Goal: Task Accomplishment & Management: Manage account settings

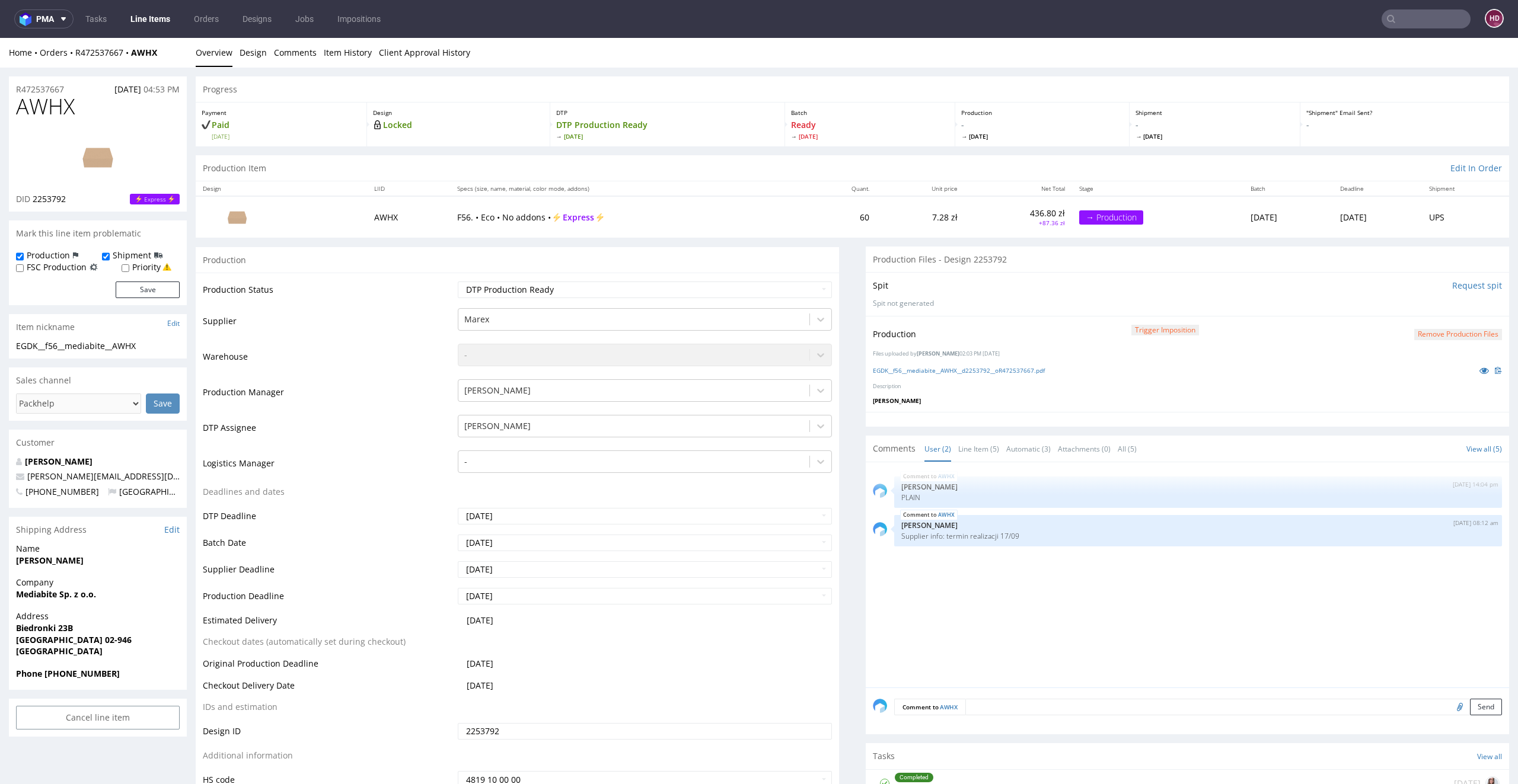
scroll to position [3, 0]
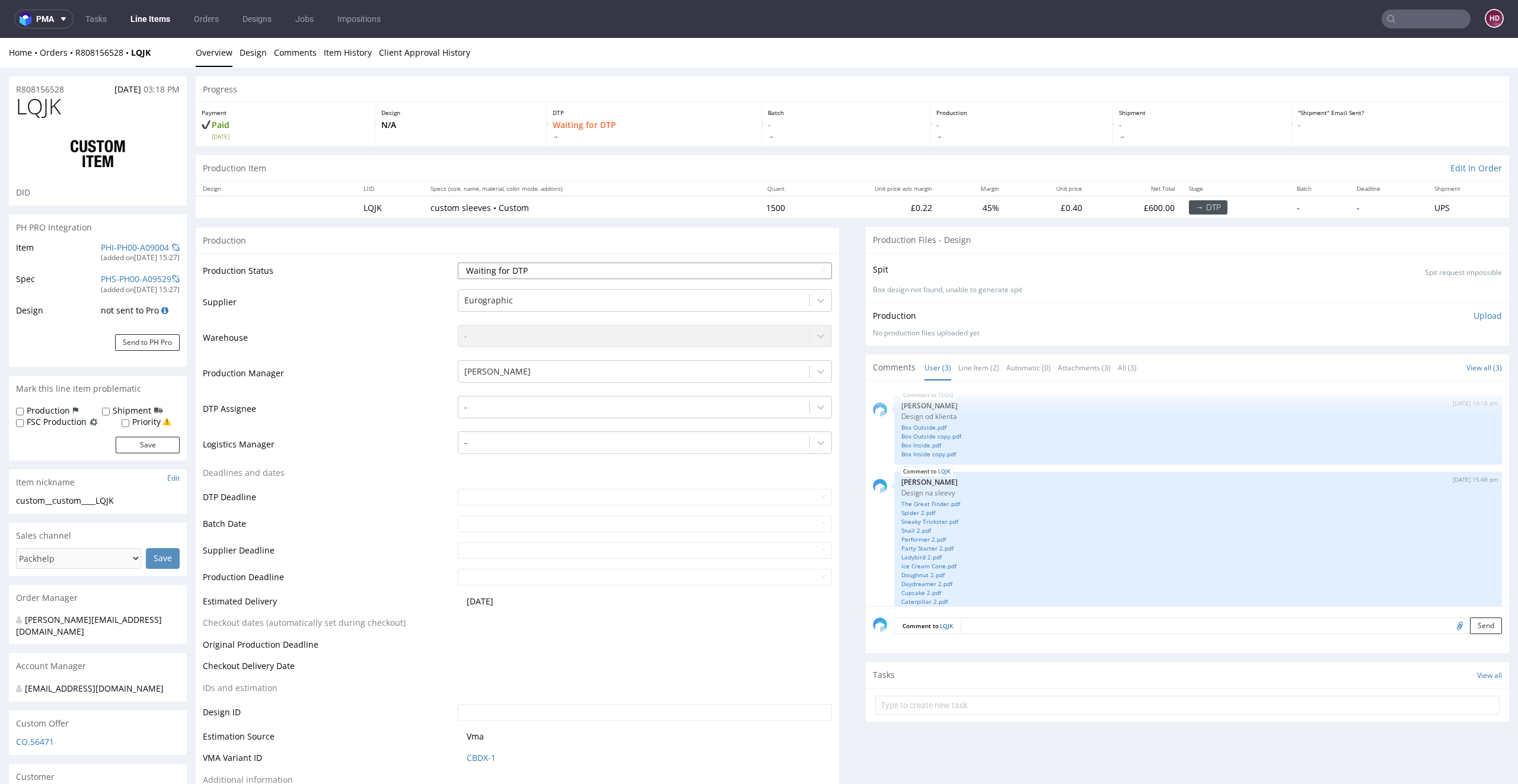
click at [564, 269] on select "Waiting for Artwork Waiting for Diecut Waiting for Mockup Waiting for DTP Waiti…" at bounding box center [645, 271] width 375 height 17
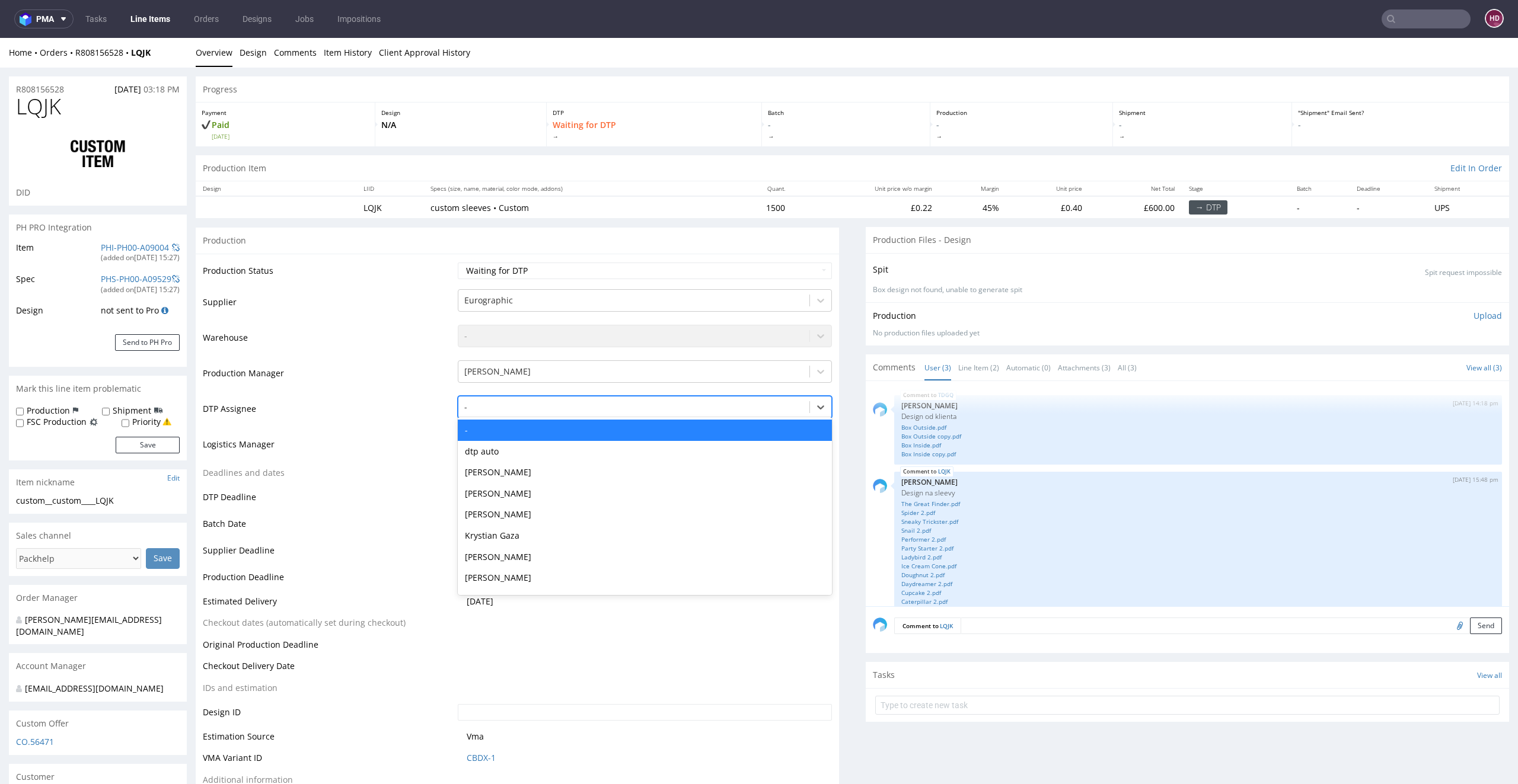
click at [464, 412] on div at bounding box center [634, 407] width 340 height 14
click at [515, 464] on div "[PERSON_NAME]" at bounding box center [645, 472] width 375 height 21
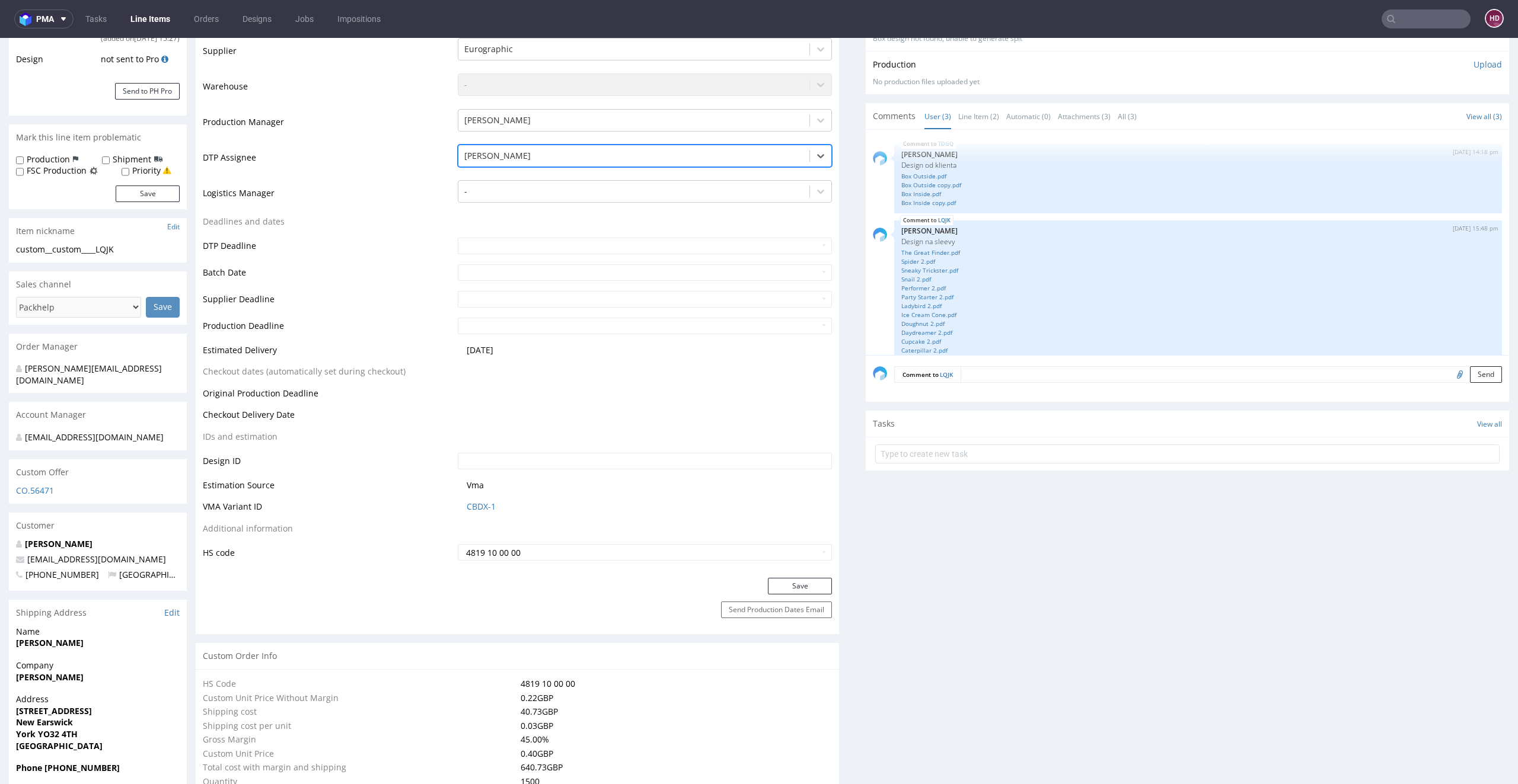
scroll to position [260, 0]
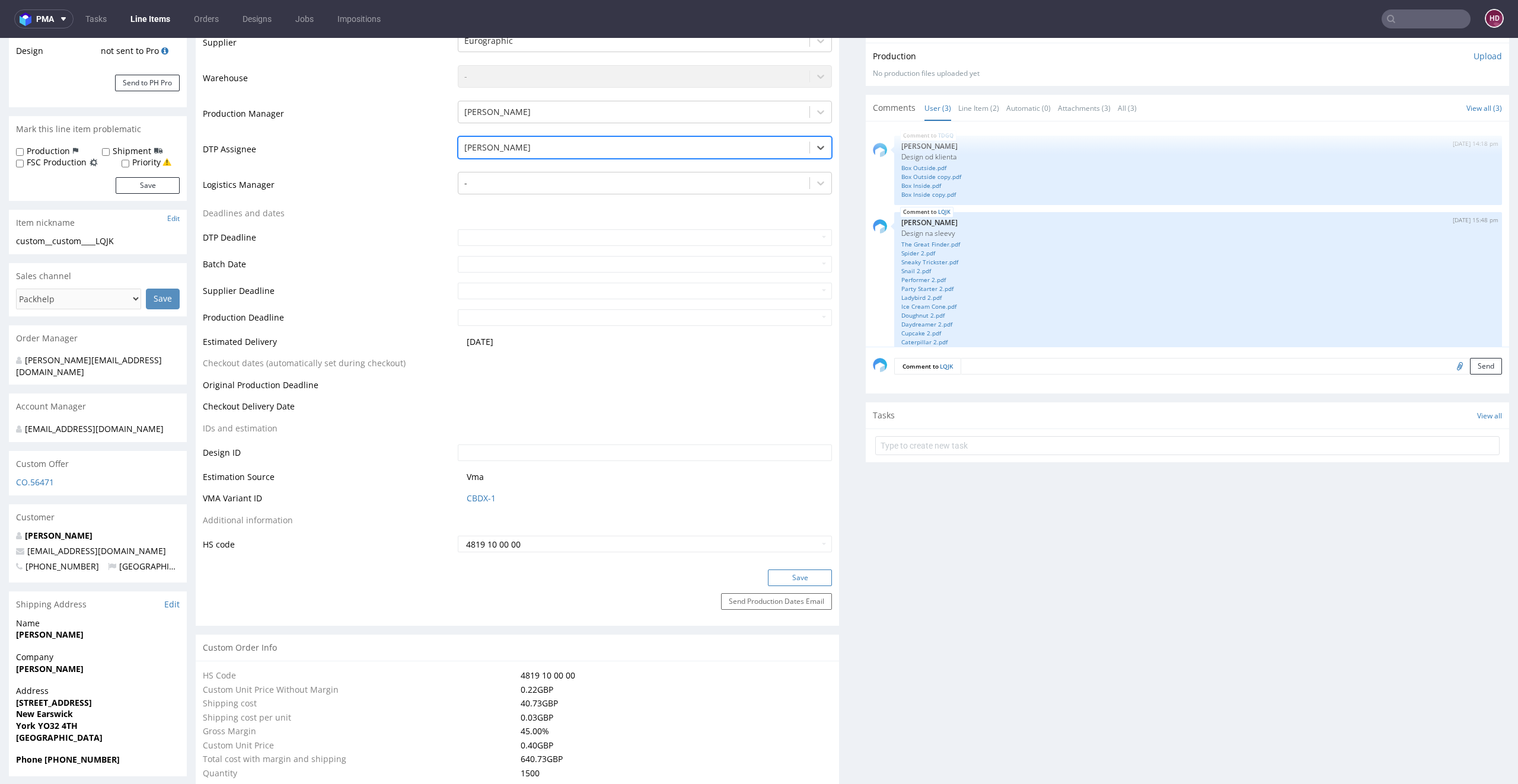
click at [768, 571] on button "Save" at bounding box center [800, 577] width 64 height 17
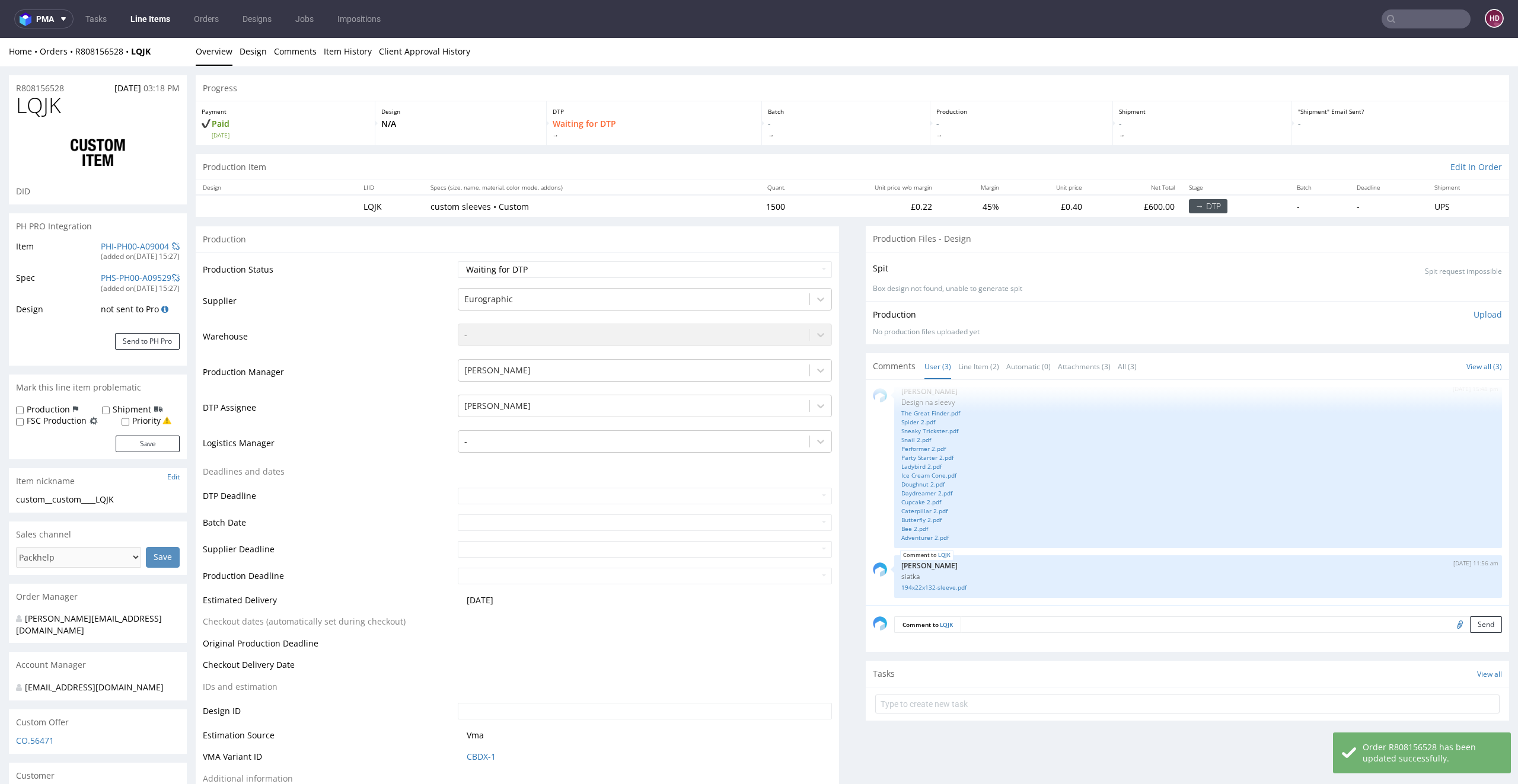
scroll to position [0, 0]
click at [558, 265] on select "Waiting for Artwork Waiting for Diecut Waiting for Mockup Waiting for DTP Waiti…" at bounding box center [645, 271] width 375 height 17
select select "dtp_in_process"
click at [458, 263] on select "Waiting for Artwork Waiting for Diecut Waiting for Mockup Waiting for DTP Waiti…" at bounding box center [645, 271] width 375 height 17
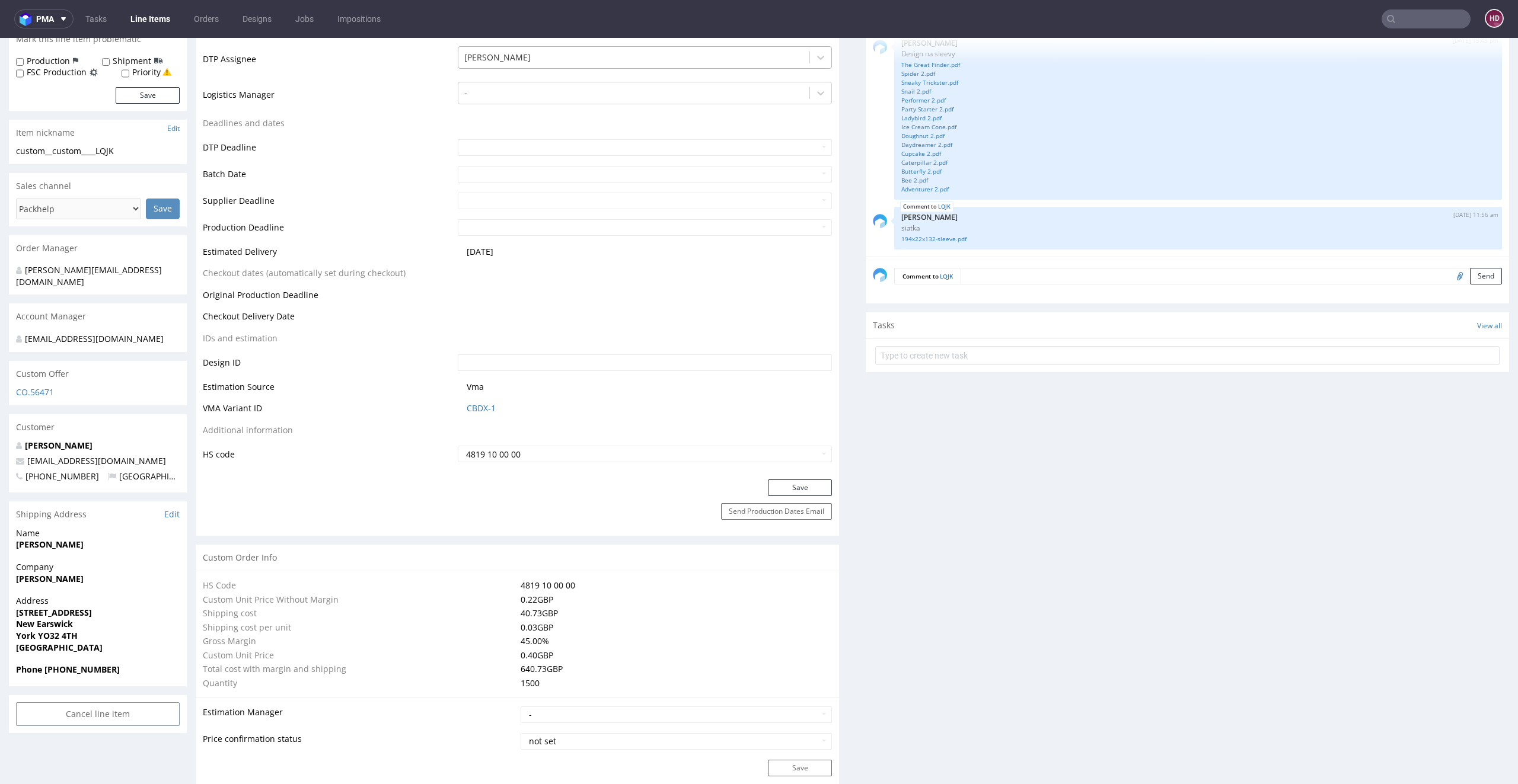
scroll to position [372, 0]
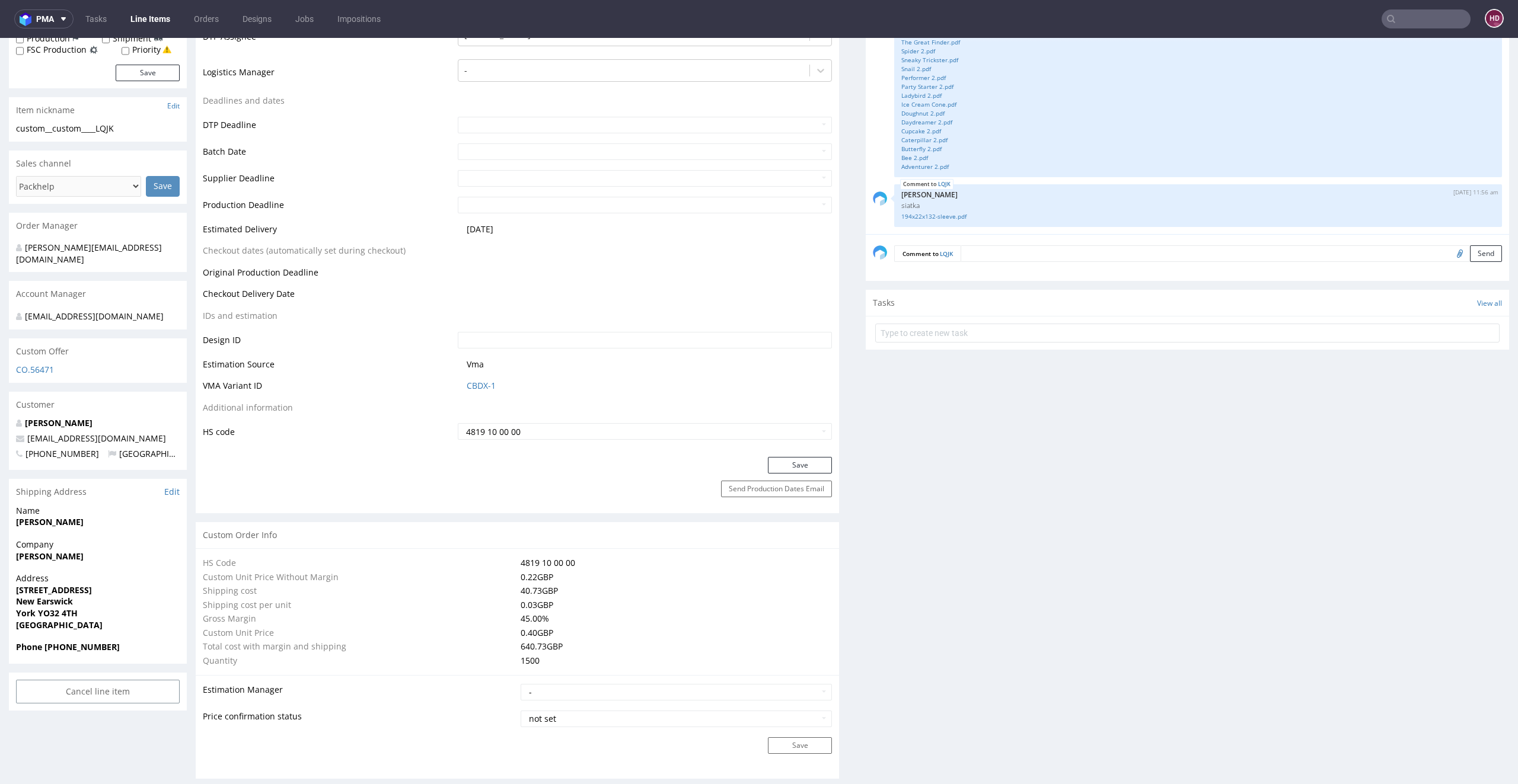
click at [771, 454] on div "Production Status Waiting for Artwork Waiting for Diecut Waiting for Mockup Wai…" at bounding box center [517, 169] width 643 height 575
click at [768, 463] on button "Save" at bounding box center [800, 465] width 64 height 17
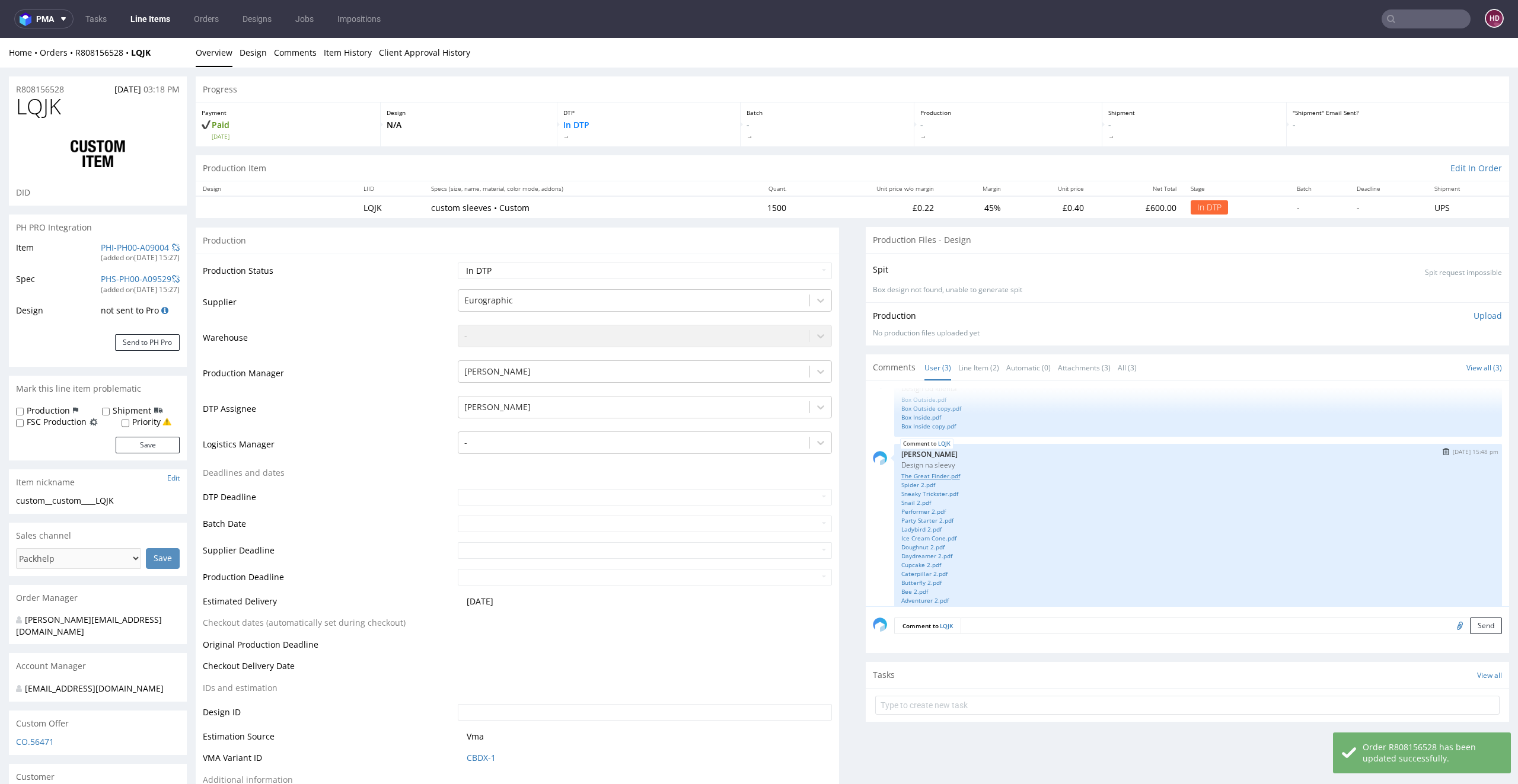
scroll to position [0, 0]
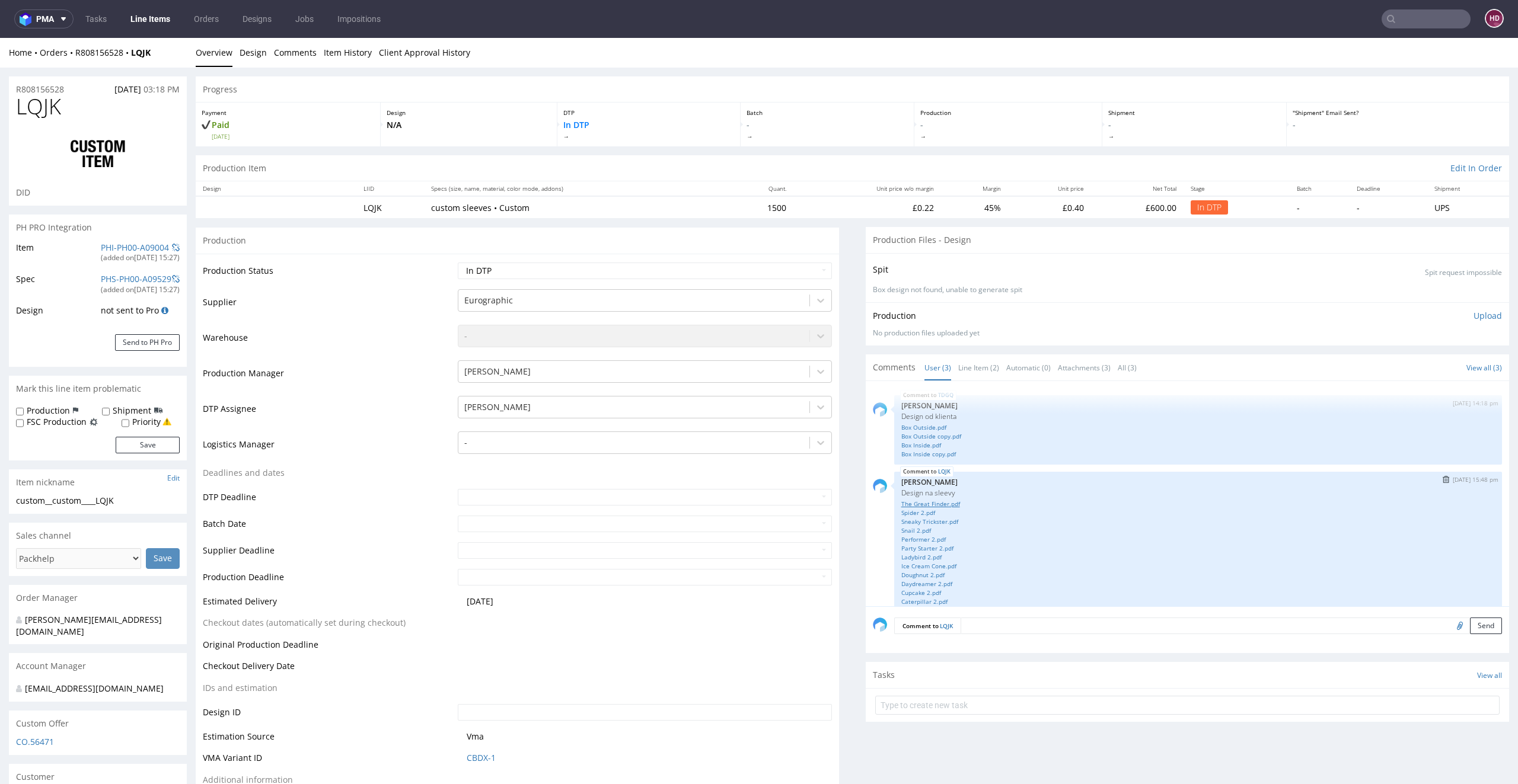
click at [934, 500] on link "The Great Finder.pdf" at bounding box center [1198, 504] width 594 height 9
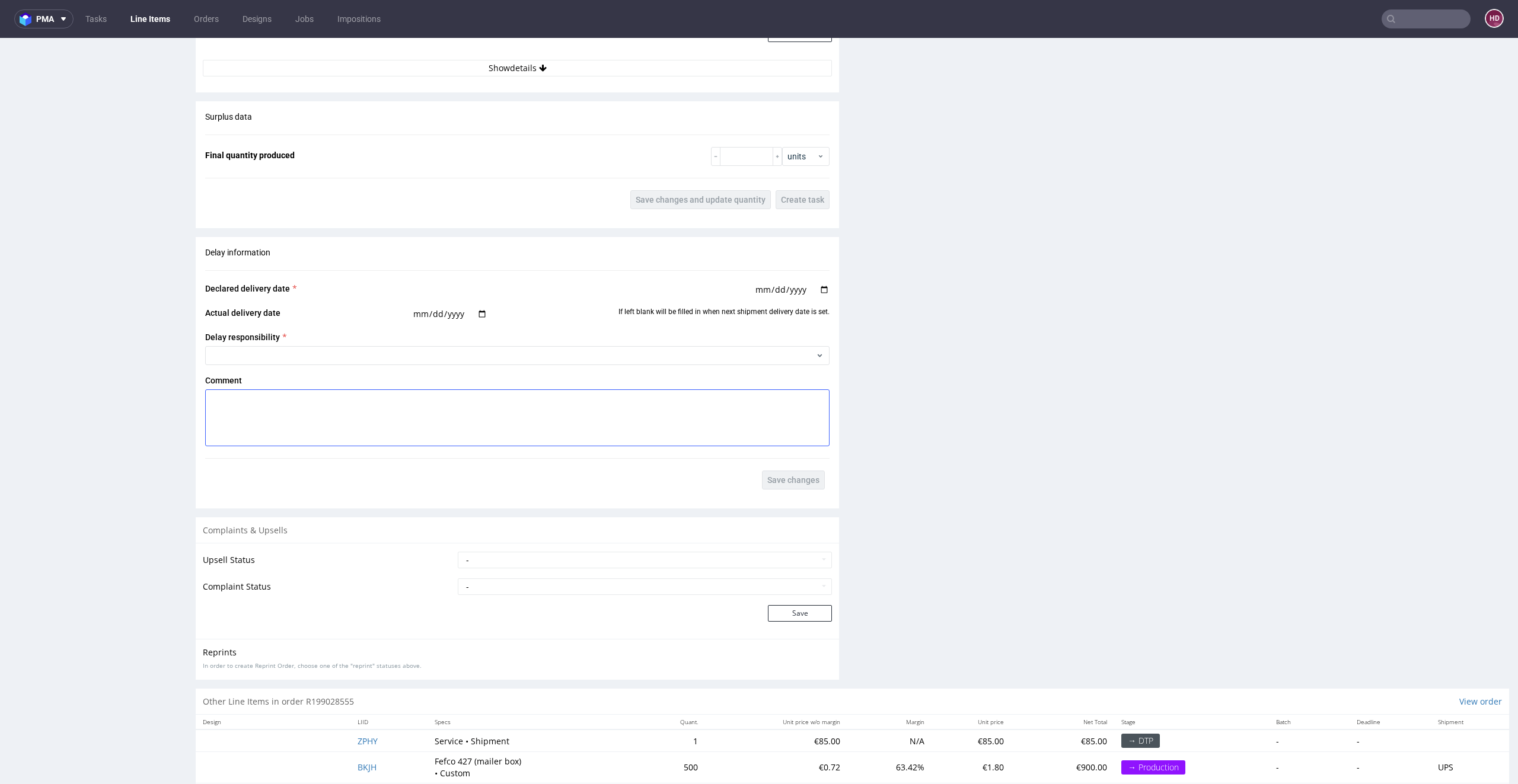
scroll to position [1929, 0]
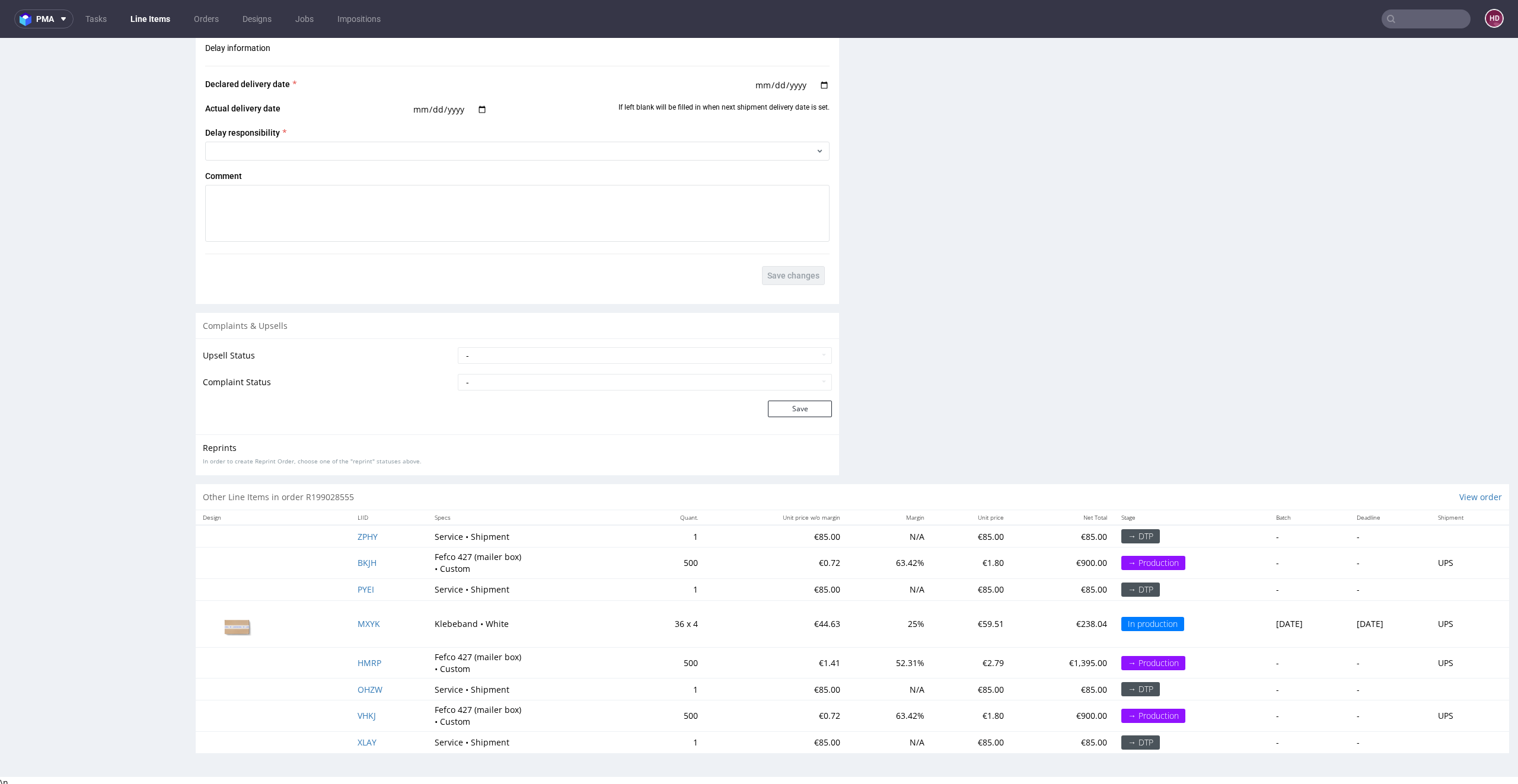
click at [146, 21] on link "Line Items" at bounding box center [150, 19] width 54 height 19
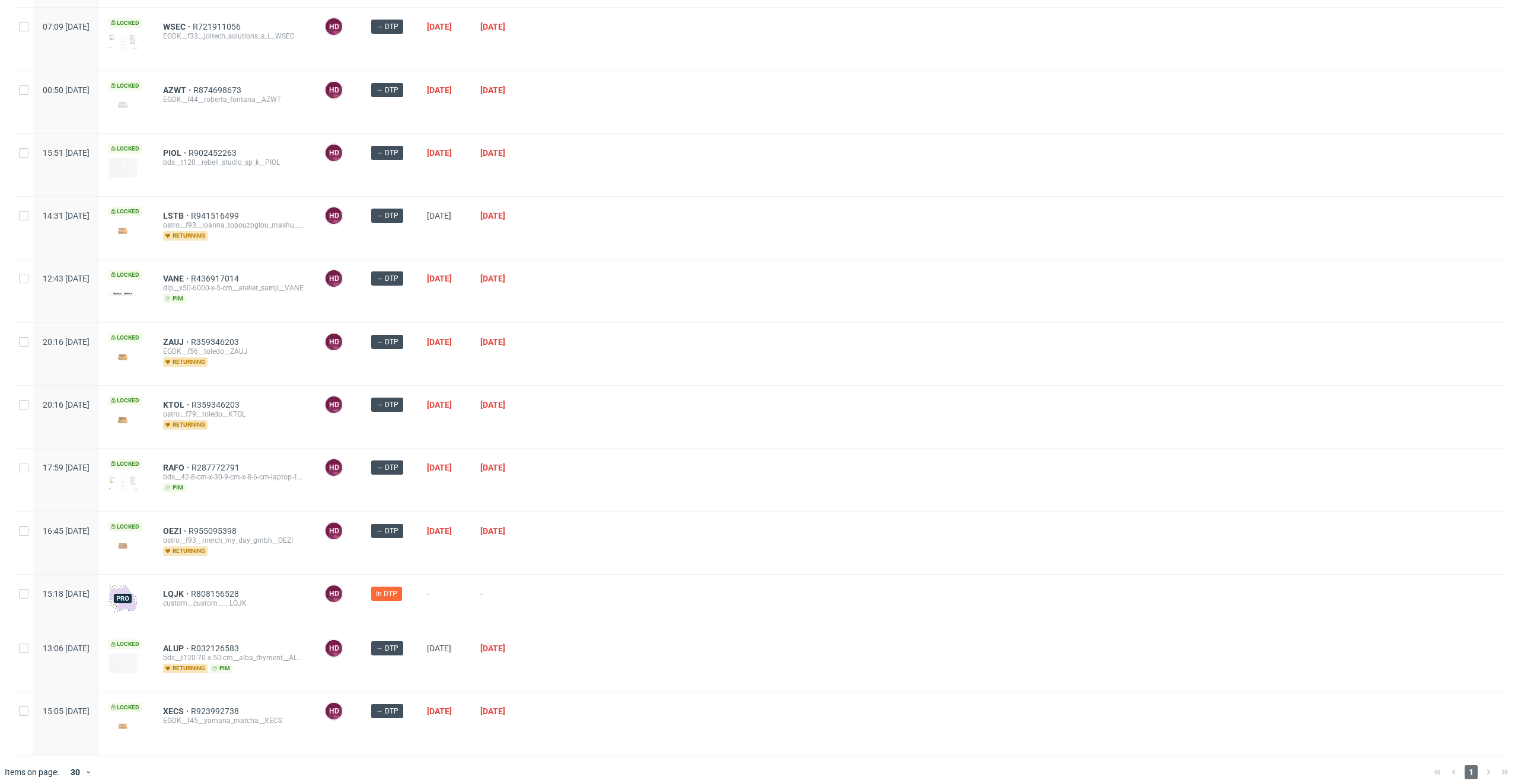
scroll to position [804, 0]
click at [191, 588] on span "LQJK" at bounding box center [177, 592] width 28 height 10
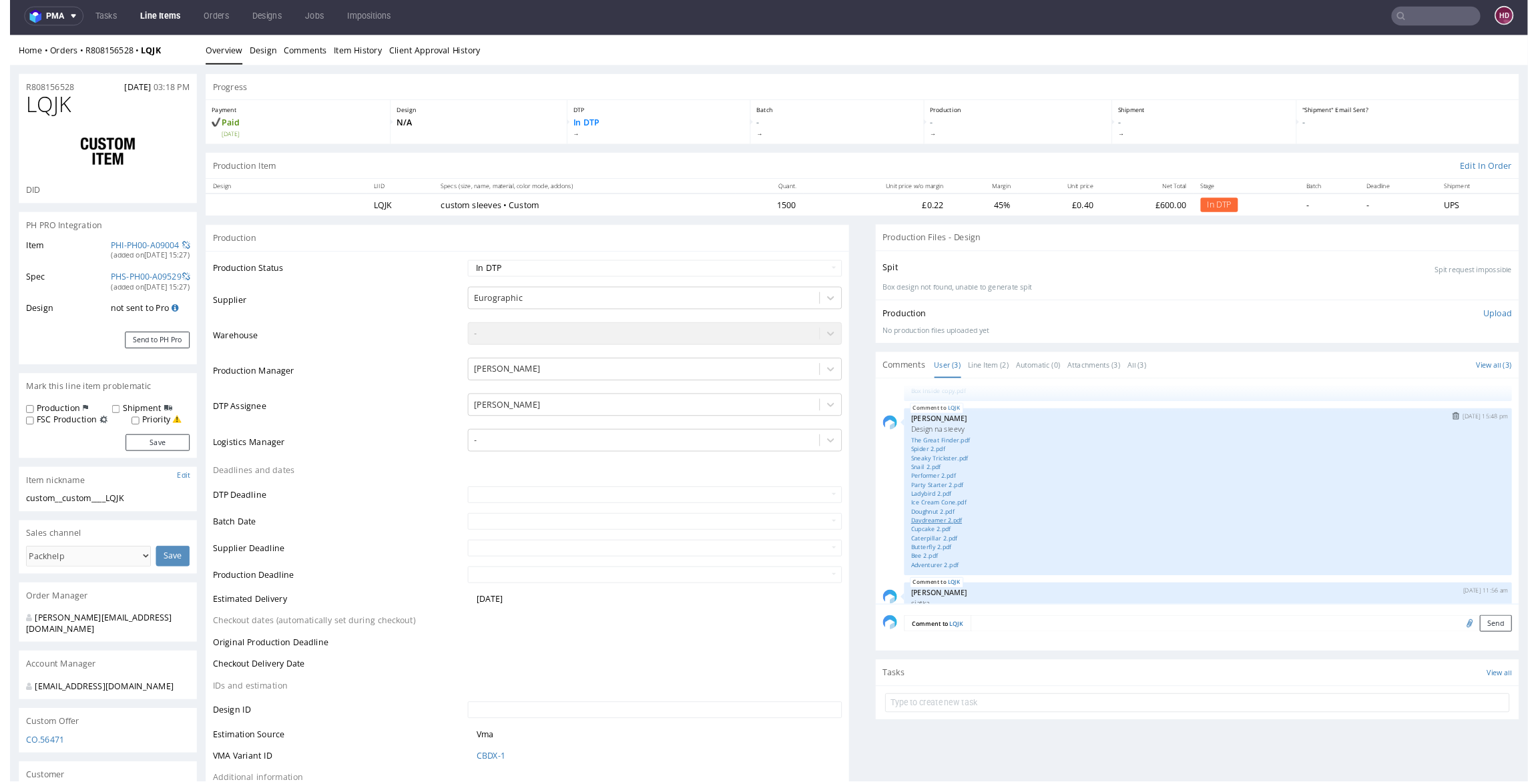
scroll to position [101, 0]
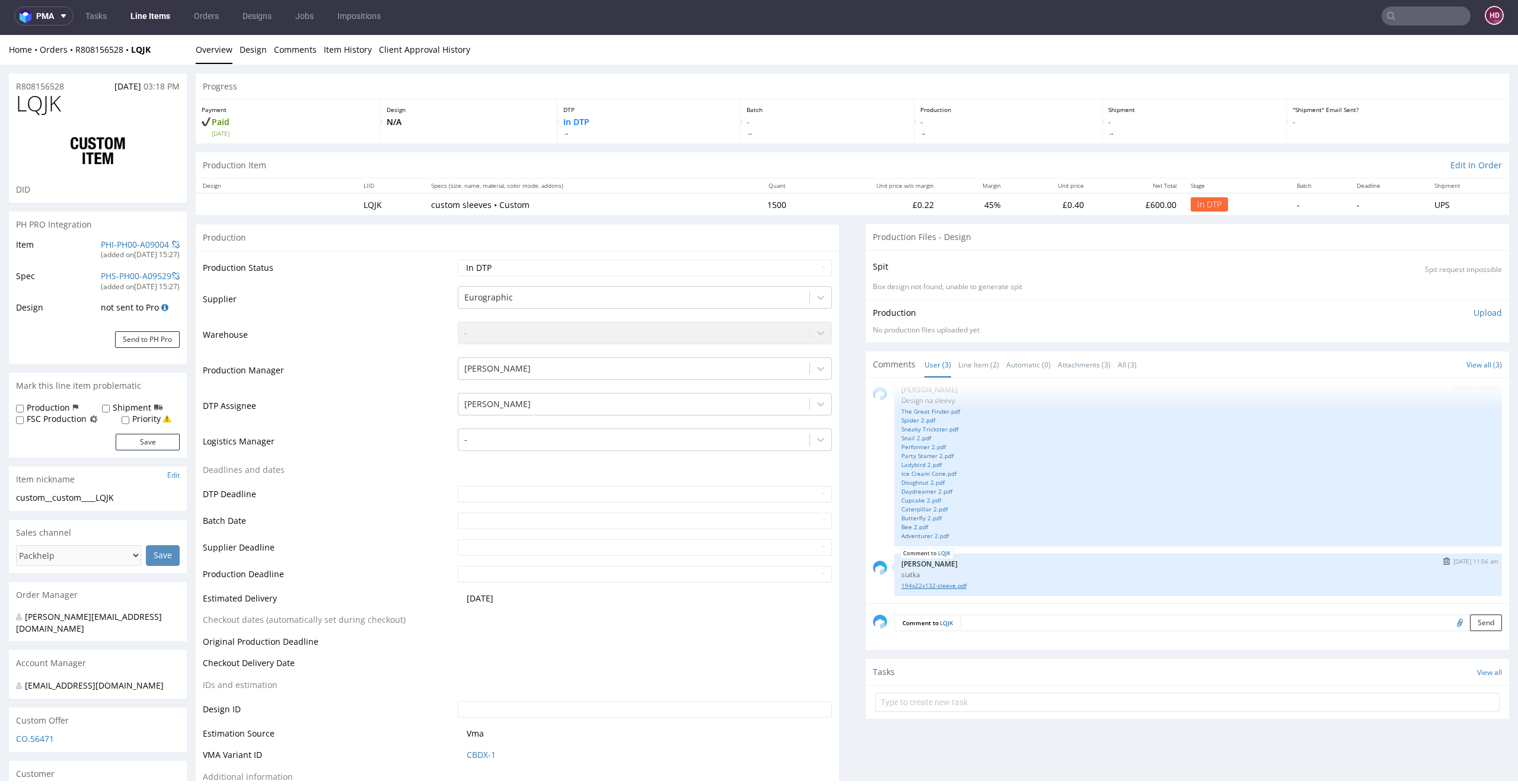
click at [912, 582] on link "194x22x132-sleeve.pdf" at bounding box center [1198, 586] width 594 height 9
click at [934, 407] on link "The Great Finder.pdf" at bounding box center [1198, 412] width 594 height 9
click at [915, 416] on link "Spider 2.pdf" at bounding box center [1198, 421] width 594 height 9
click at [915, 431] on link "Sneaky Trickster.pdf" at bounding box center [1198, 430] width 594 height 9
click at [901, 443] on link "Performer 2.pdf" at bounding box center [1198, 447] width 594 height 9
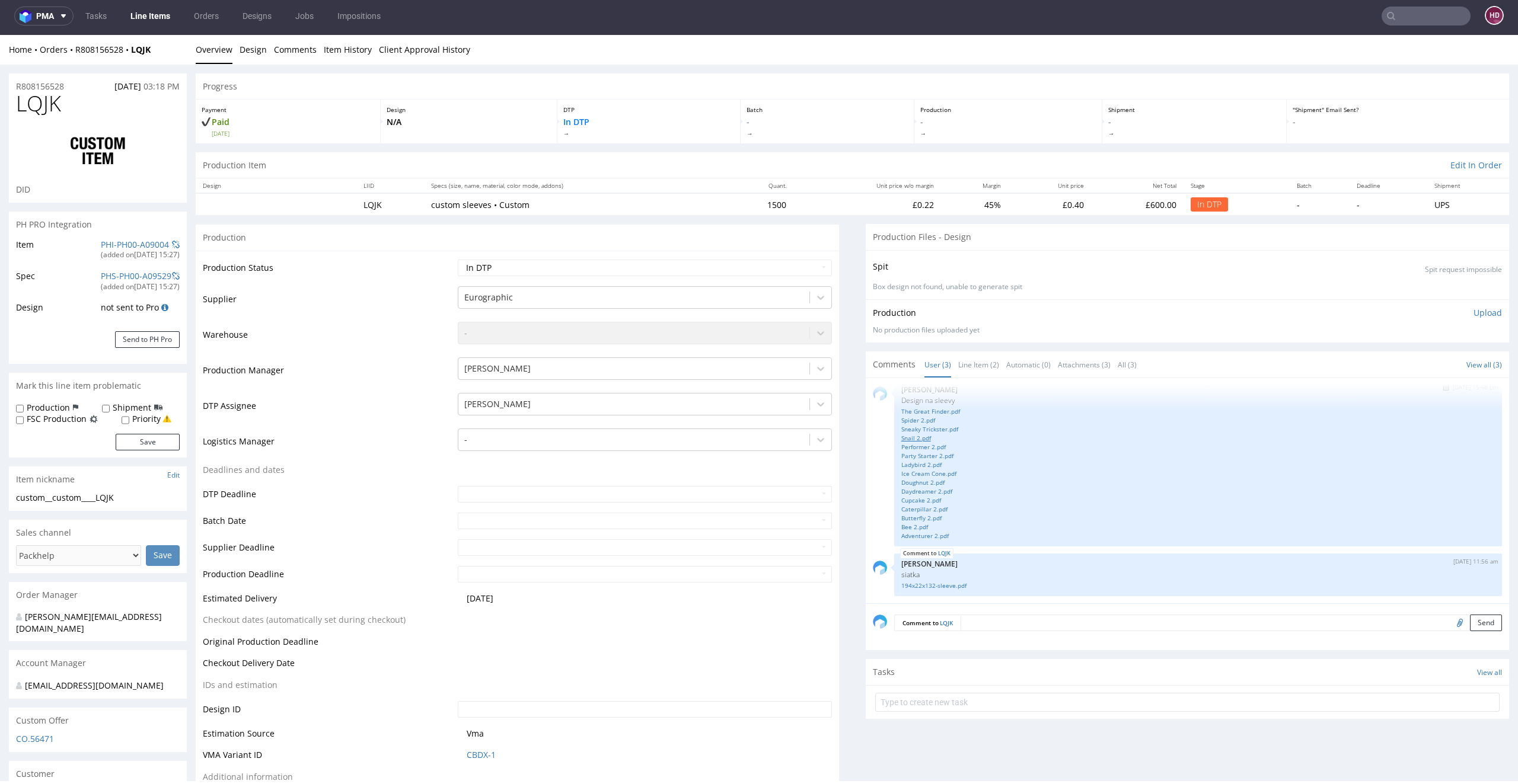
click at [901, 437] on link "Snail 2.pdf" at bounding box center [1198, 438] width 594 height 9
click at [904, 456] on link "Party Starter 2.pdf" at bounding box center [1198, 456] width 594 height 9
click at [917, 466] on link "Ladybird 2.pdf" at bounding box center [1198, 465] width 594 height 9
click at [907, 472] on link "Ice Cream Cone.pdf" at bounding box center [1198, 474] width 594 height 9
click at [912, 481] on link "Doughnut 2.pdf" at bounding box center [1198, 482] width 594 height 9
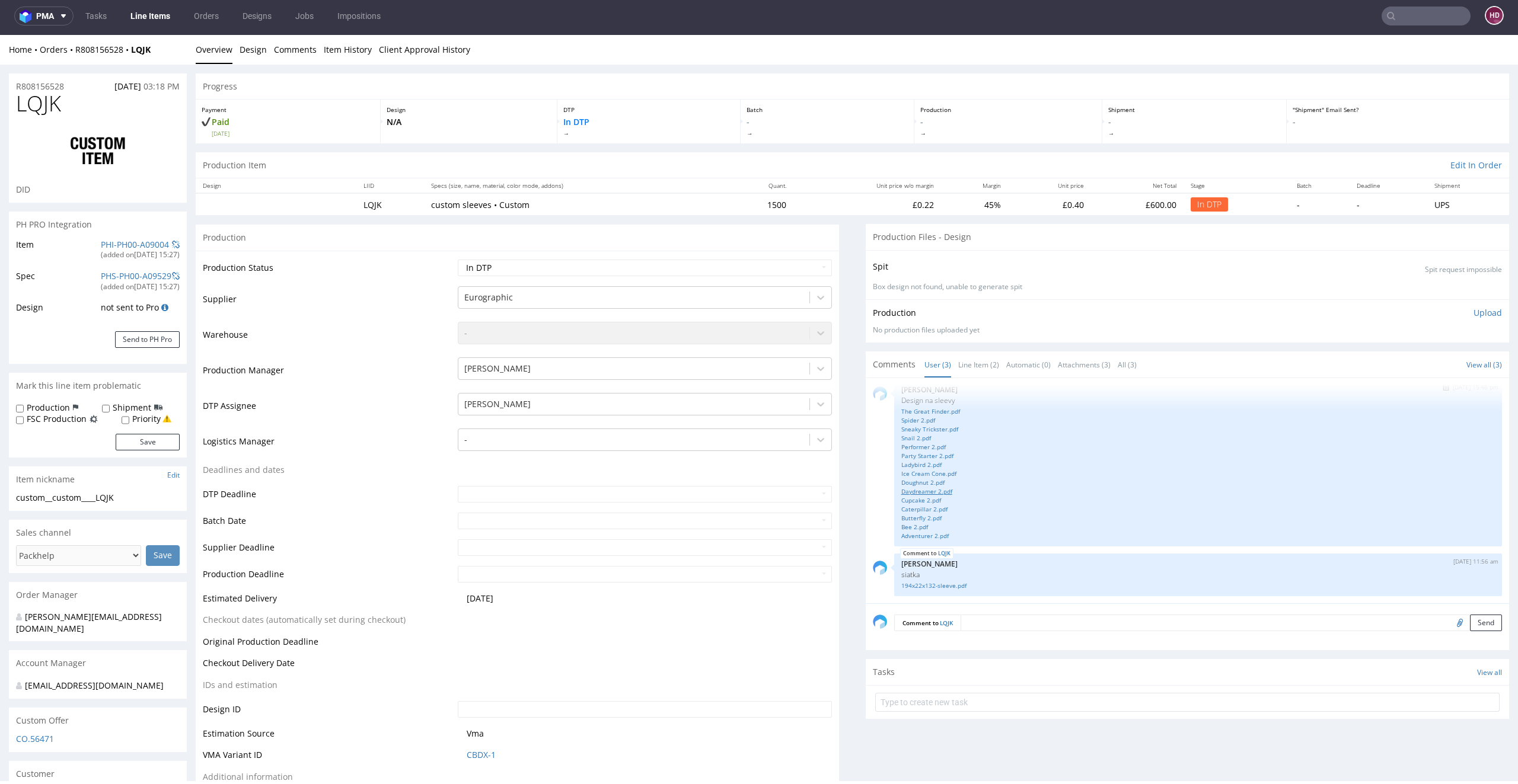
click at [914, 488] on link "Daydreamer 2.pdf" at bounding box center [1198, 491] width 594 height 9
click at [907, 499] on link "Cupcake 2.pdf" at bounding box center [1198, 500] width 594 height 9
click at [901, 506] on link "Caterpillar 2.pdf" at bounding box center [1198, 510] width 594 height 9
click at [907, 516] on link "Butterfly 2.pdf" at bounding box center [1198, 518] width 594 height 9
click at [907, 524] on link "Bee 2.pdf" at bounding box center [1198, 527] width 594 height 9
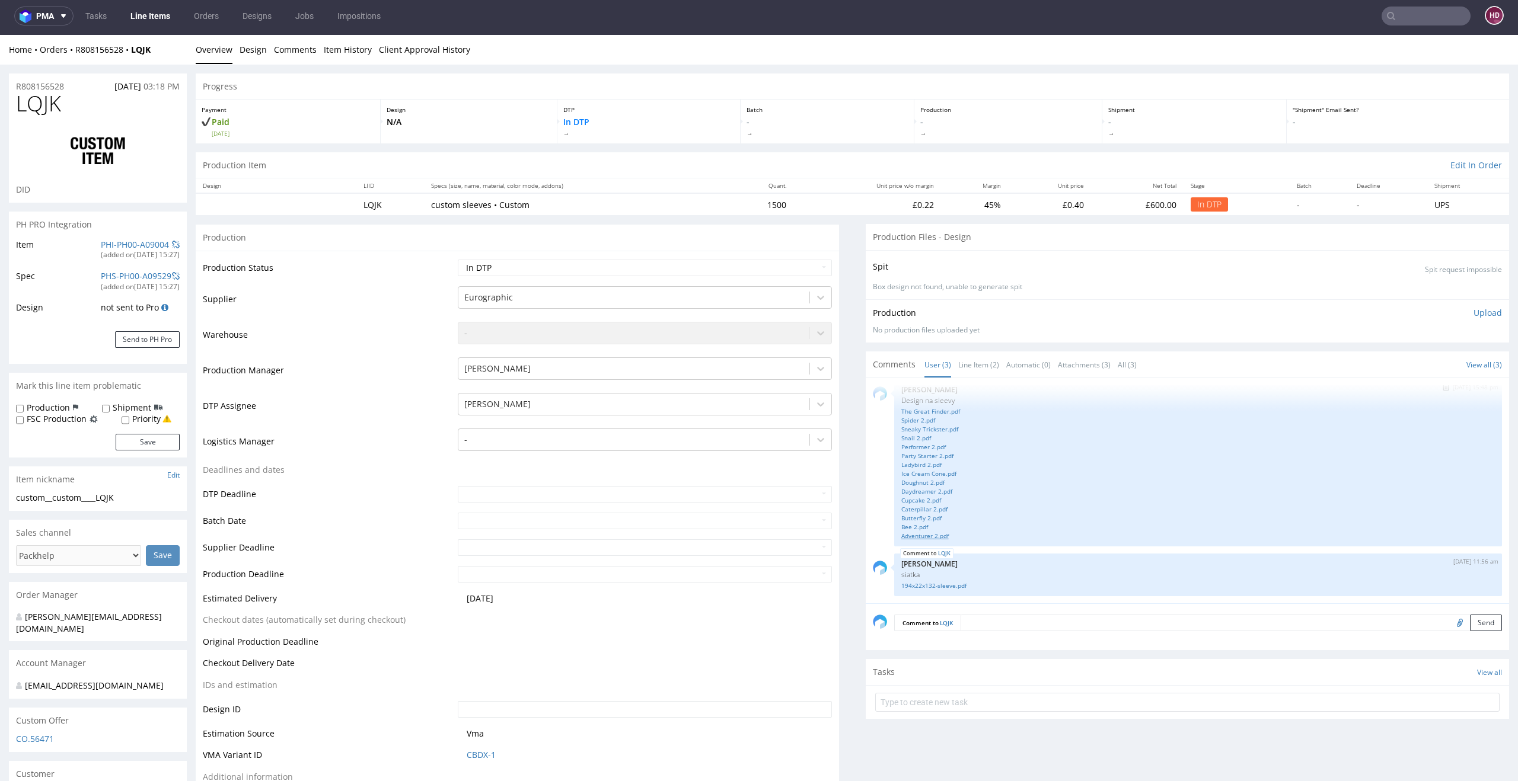
click at [906, 535] on link "Adventurer 2.pdf" at bounding box center [1198, 536] width 594 height 9
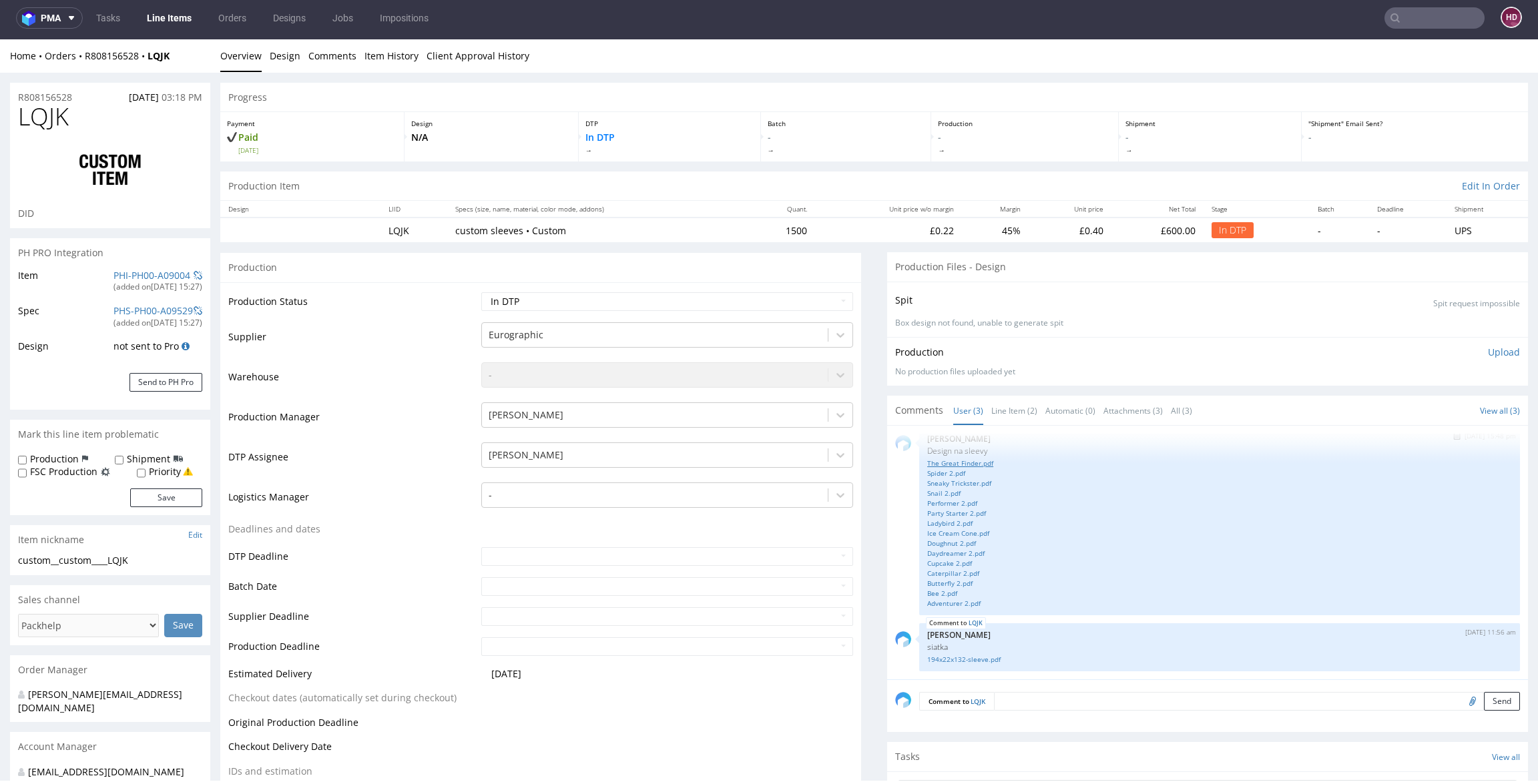
click at [948, 460] on link "The Great Finder.pdf" at bounding box center [1219, 464] width 585 height 10
